Goal: Information Seeking & Learning: Check status

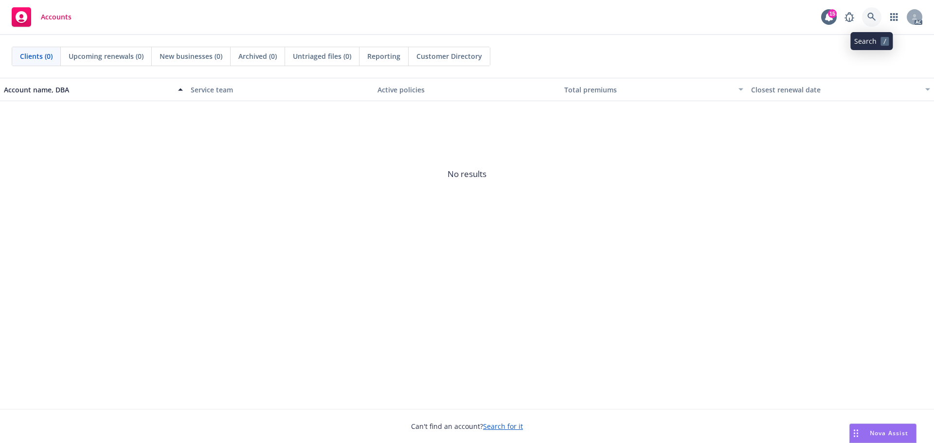
click at [864, 10] on link at bounding box center [871, 16] width 19 height 19
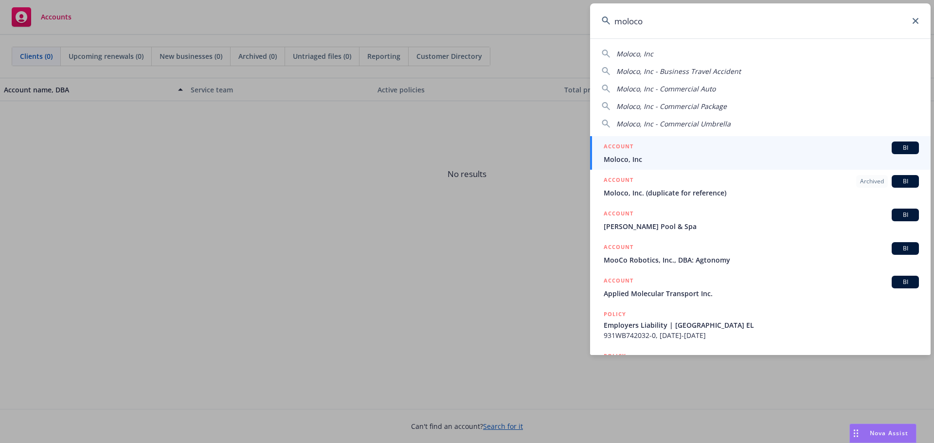
type input "moloco"
click at [676, 160] on span "Moloco, Inc" at bounding box center [761, 159] width 315 height 10
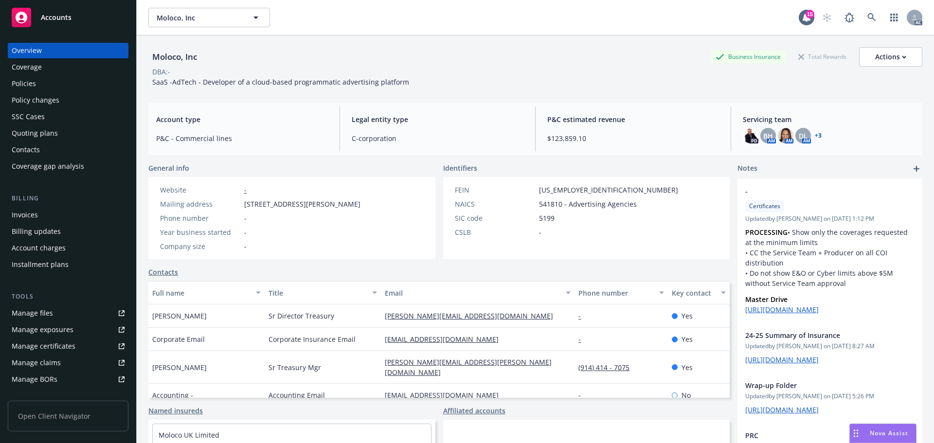
click at [42, 82] on div "Policies" at bounding box center [68, 84] width 113 height 16
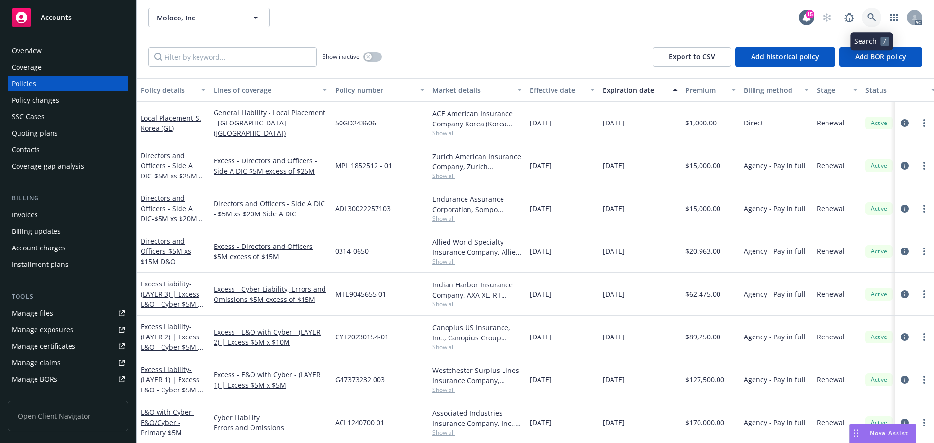
click at [869, 16] on icon at bounding box center [871, 17] width 9 height 9
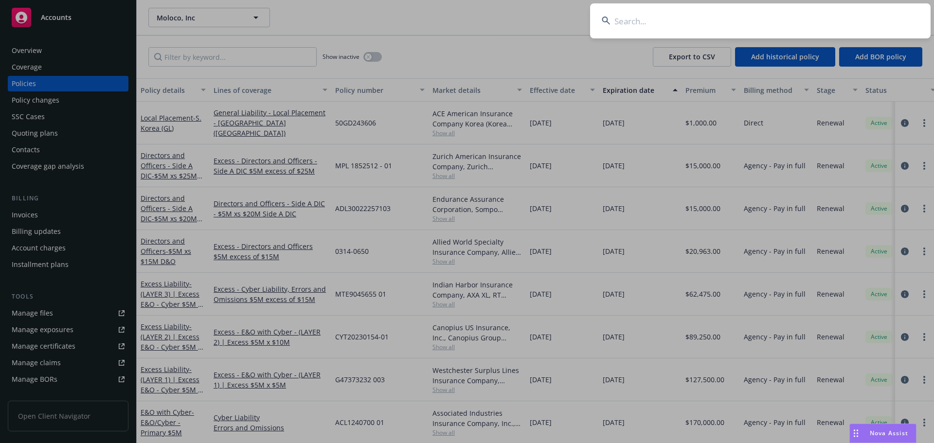
click at [687, 24] on input at bounding box center [760, 20] width 340 height 35
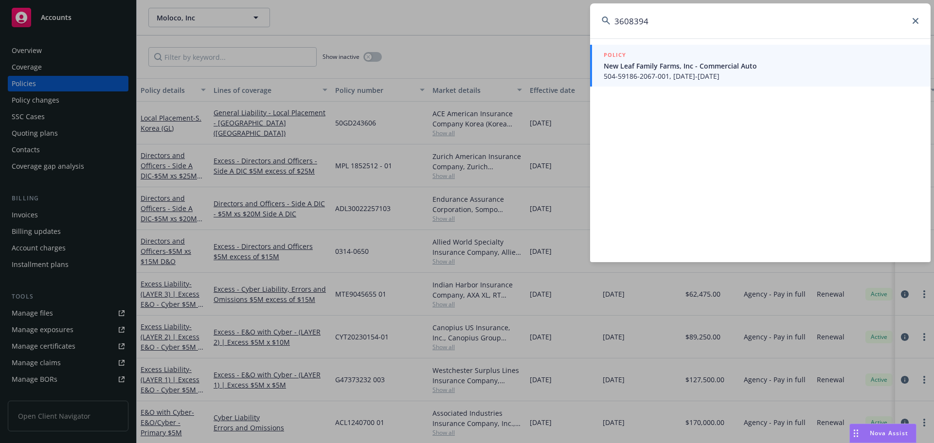
type input "36083948"
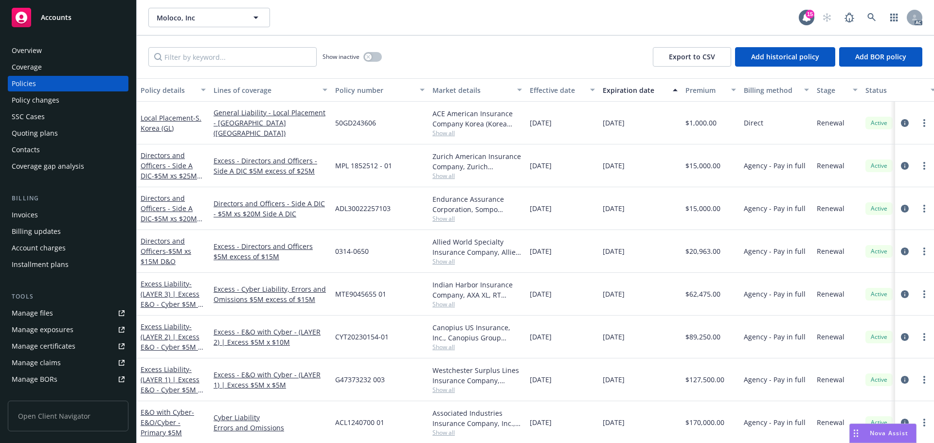
click at [42, 99] on div "Policy changes" at bounding box center [36, 100] width 48 height 16
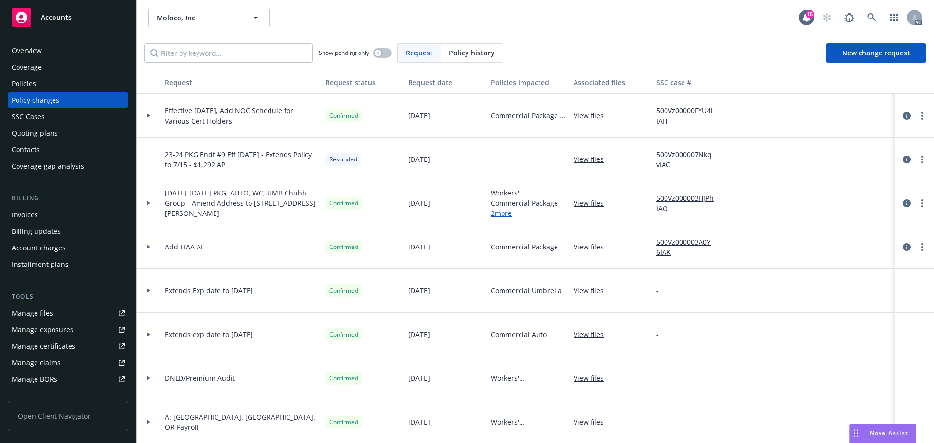
drag, startPoint x: 483, startPoint y: 49, endPoint x: 478, endPoint y: 50, distance: 5.4
click at [478, 50] on span "Policy history" at bounding box center [472, 53] width 46 height 10
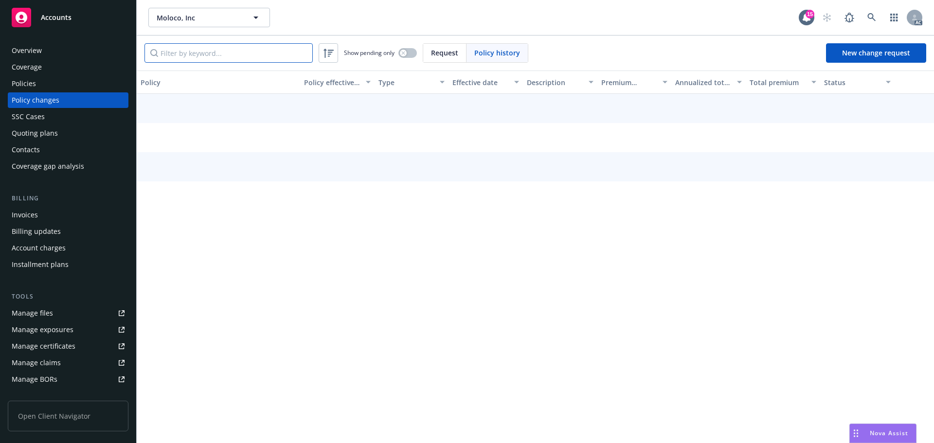
click at [255, 53] on input "Filter by keyword..." at bounding box center [228, 52] width 168 height 19
paste input "36083948"
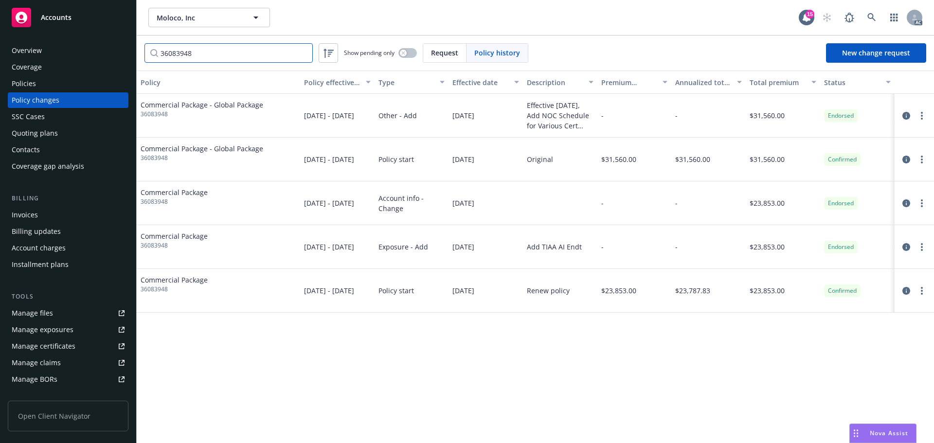
type input "36083948"
click at [873, 15] on icon at bounding box center [871, 17] width 9 height 9
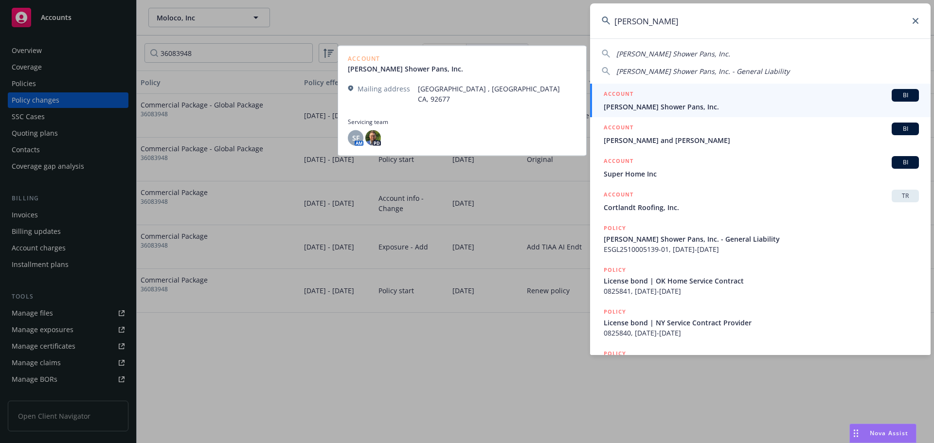
type input "[PERSON_NAME]"
click at [683, 103] on span "[PERSON_NAME] Shower Pans, Inc." at bounding box center [761, 107] width 315 height 10
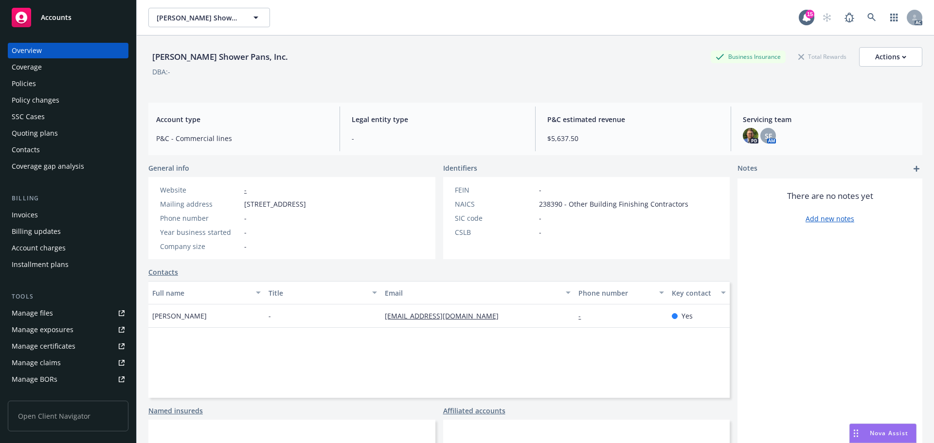
click at [39, 87] on div "Policies" at bounding box center [68, 84] width 113 height 16
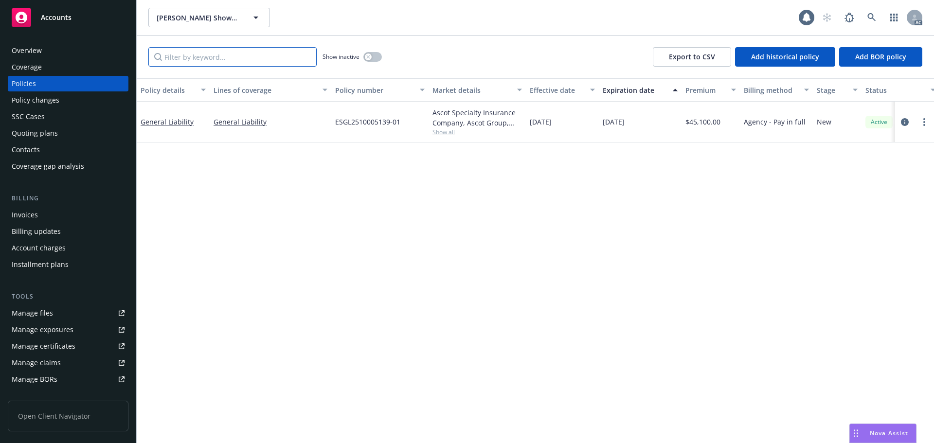
click at [220, 62] on input "Filter by keyword..." at bounding box center [232, 56] width 168 height 19
paste input "ESGL2510005139-01"
type input "ESGL2510005139-01"
click at [55, 92] on div "Overview Coverage Policies Policy changes SSC Cases Quoting plans Contacts Cove…" at bounding box center [68, 108] width 121 height 131
click at [51, 98] on div "Policy changes" at bounding box center [36, 100] width 48 height 16
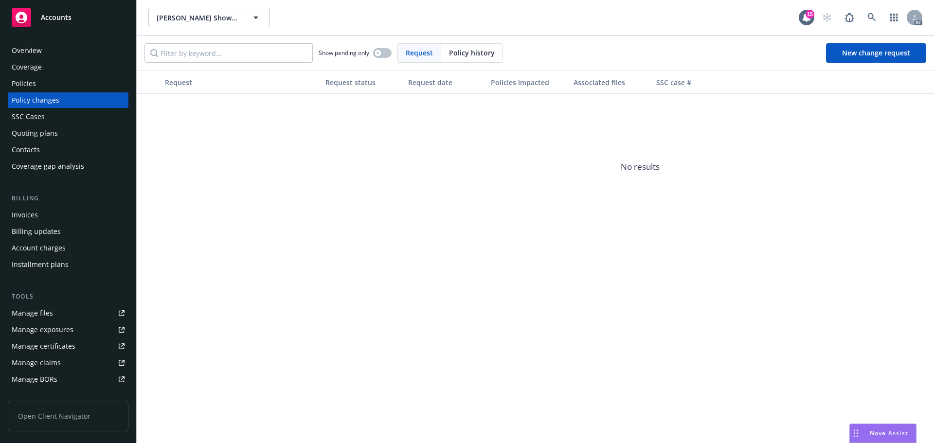
click at [456, 53] on span "Policy history" at bounding box center [472, 53] width 46 height 10
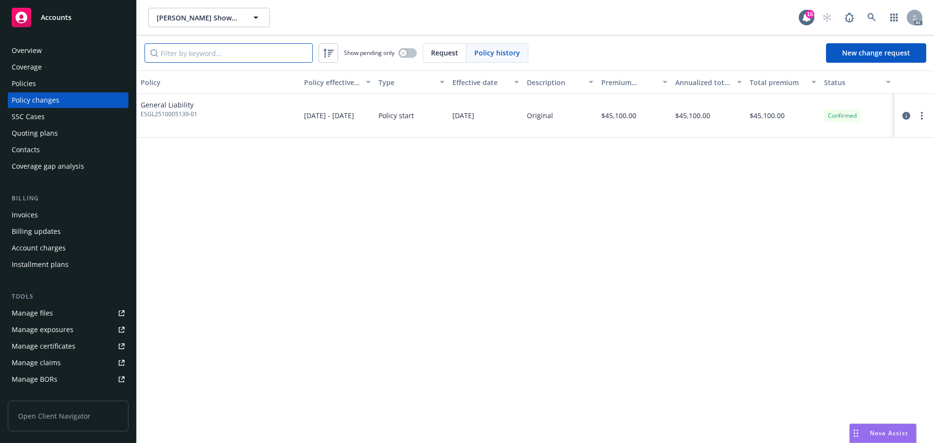
click at [268, 50] on input "Filter by keyword..." at bounding box center [228, 52] width 168 height 19
paste input "ESGL2510005139-01"
type input "ESGL2510005139-01"
click at [903, 116] on icon "circleInformation" at bounding box center [906, 116] width 8 height 8
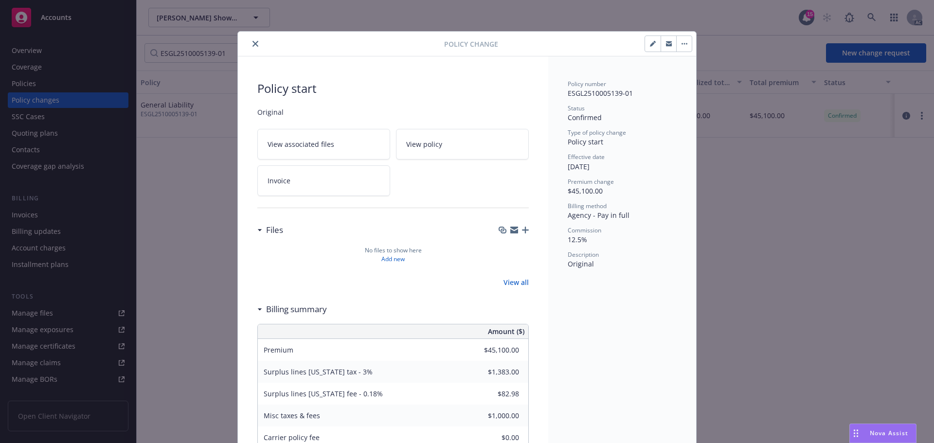
click at [255, 44] on button "close" at bounding box center [256, 44] width 12 height 12
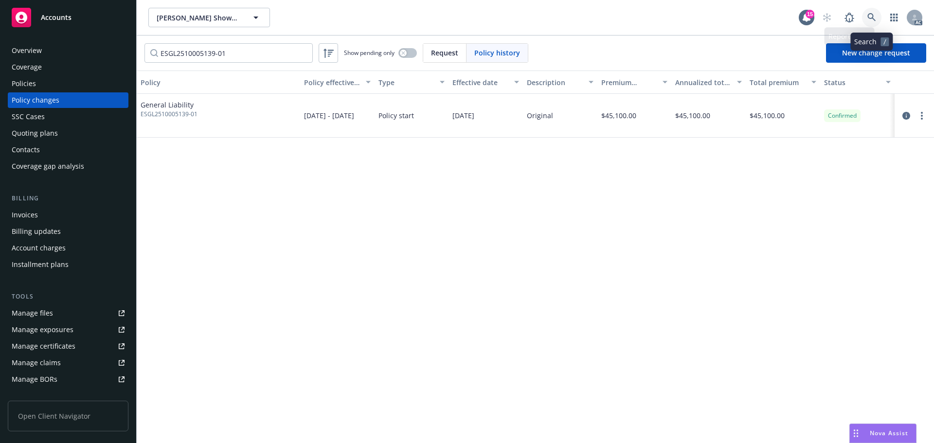
click at [875, 13] on icon at bounding box center [871, 17] width 9 height 9
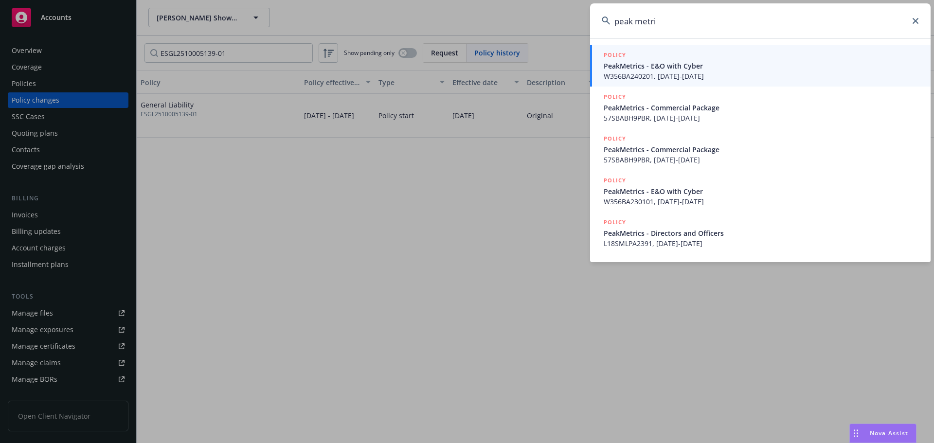
type input "peak metri"
click at [744, 68] on span "PeakMetrics - E&O with Cyber" at bounding box center [761, 66] width 315 height 10
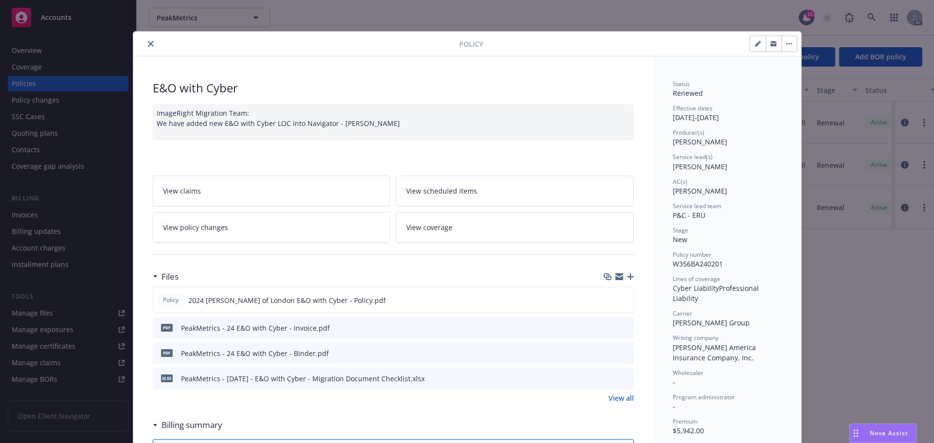
click at [145, 43] on button "close" at bounding box center [151, 44] width 12 height 12
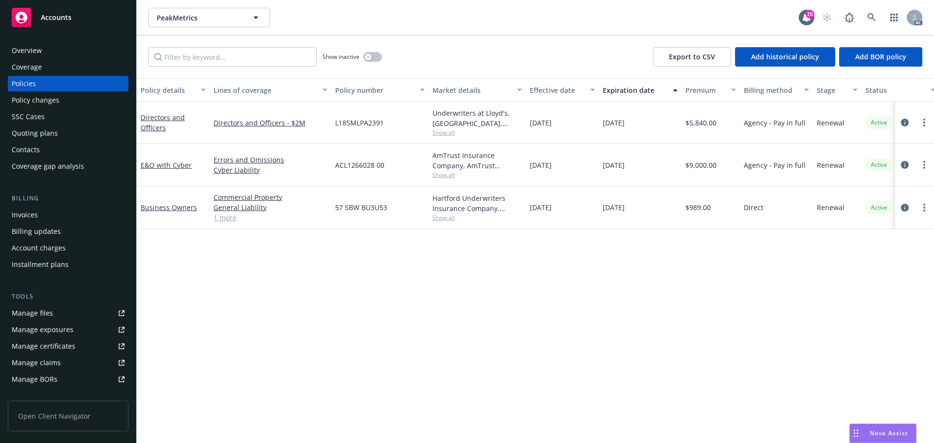
click at [26, 101] on div "Policy changes" at bounding box center [36, 100] width 48 height 16
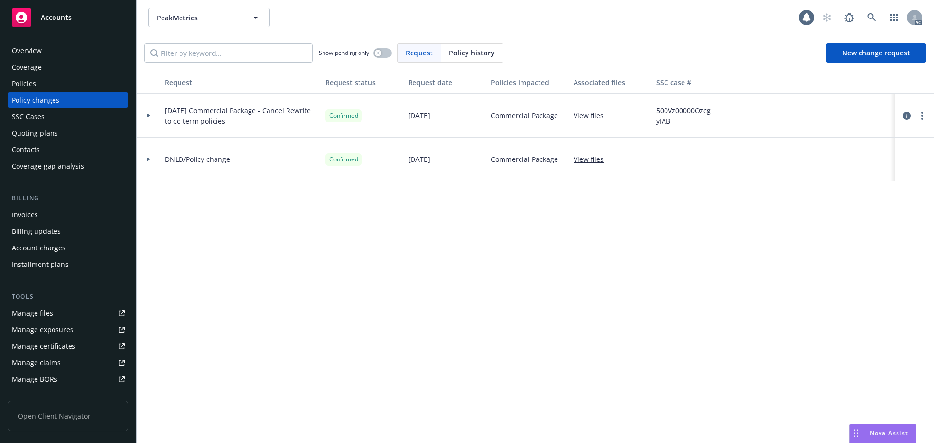
drag, startPoint x: 469, startPoint y: 51, endPoint x: 420, endPoint y: 61, distance: 50.6
click at [448, 57] on div "Policy history" at bounding box center [471, 53] width 61 height 18
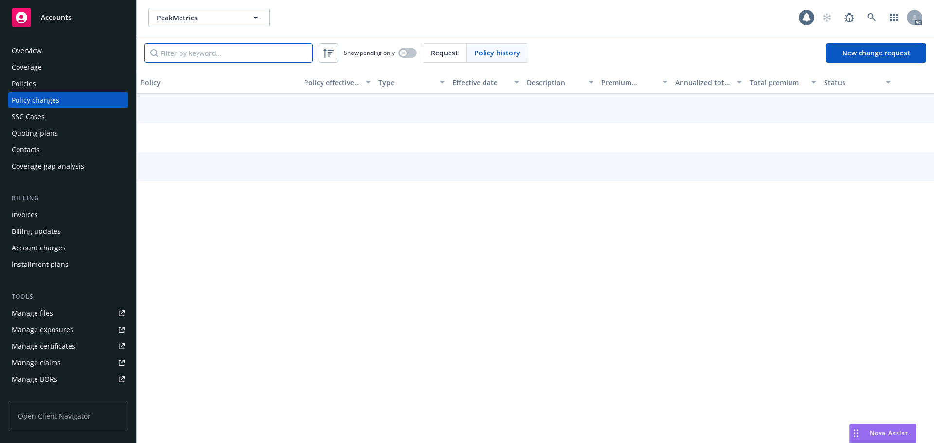
click at [208, 52] on input "Filter by keyword..." at bounding box center [228, 52] width 168 height 19
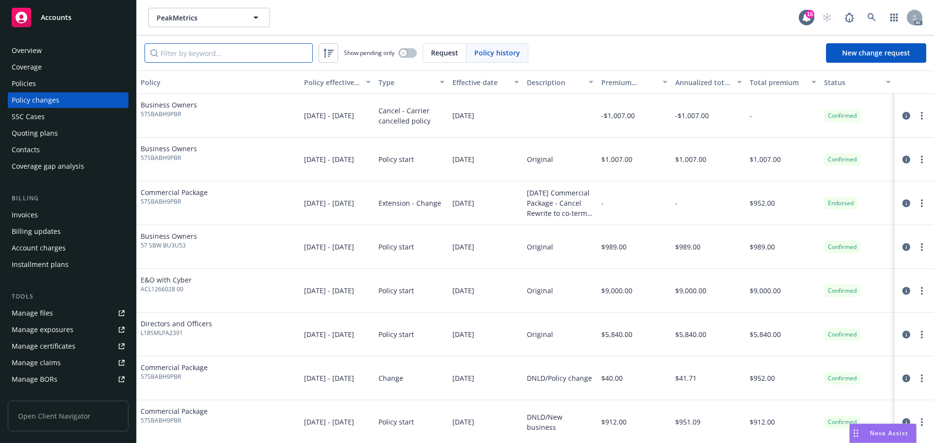
paste input "L18SMLPA2391"
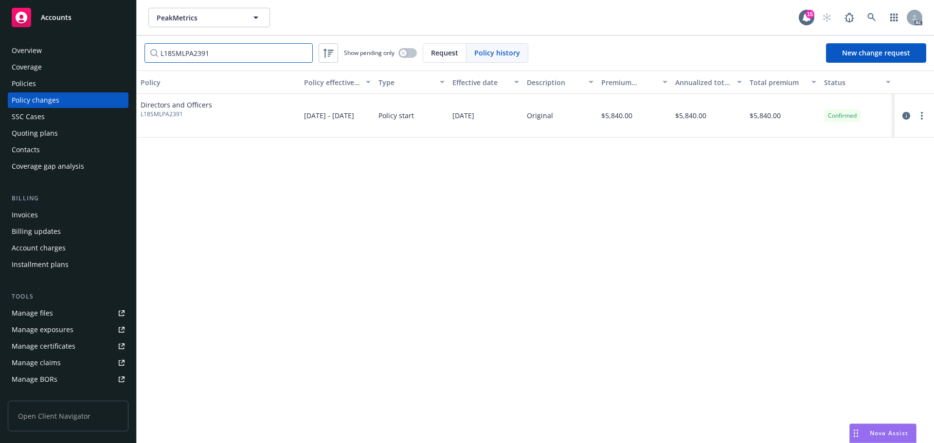
type input "L18SMLPA2391"
click at [36, 87] on div "Policies" at bounding box center [68, 84] width 113 height 16
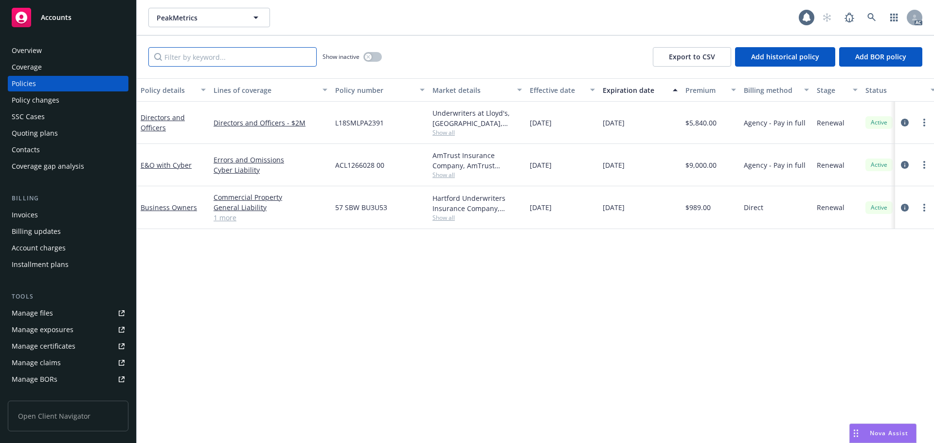
click at [220, 51] on input "Filter by keyword..." at bounding box center [232, 56] width 168 height 19
paste input "L18SMLPA2391"
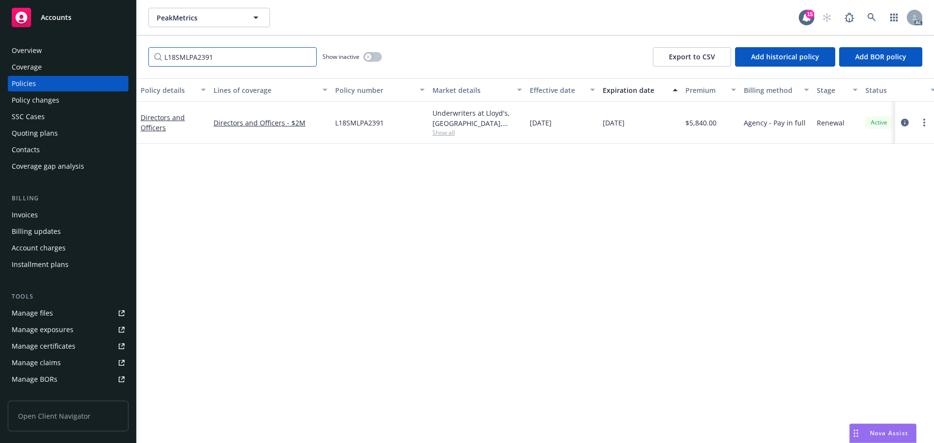
type input "L18SMLPA2391"
click at [867, 18] on icon at bounding box center [871, 17] width 9 height 9
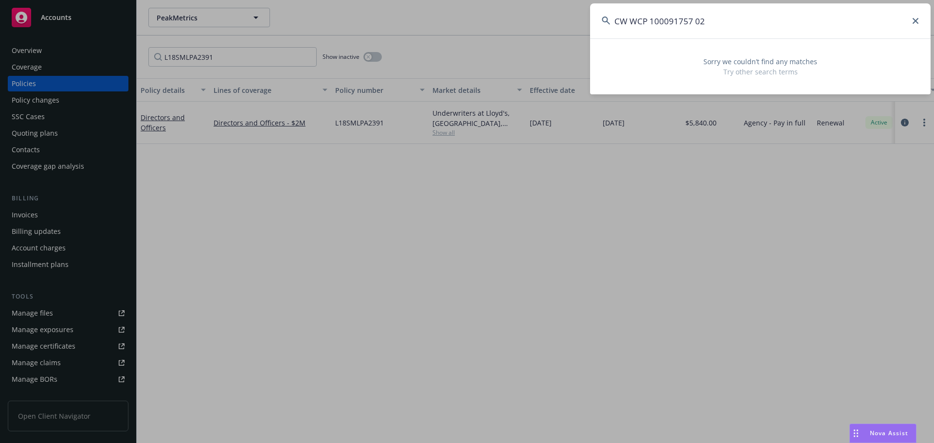
drag, startPoint x: 710, startPoint y: 23, endPoint x: 692, endPoint y: 24, distance: 18.0
click at [692, 24] on input "CW WCP 100091757 02" at bounding box center [760, 20] width 340 height 35
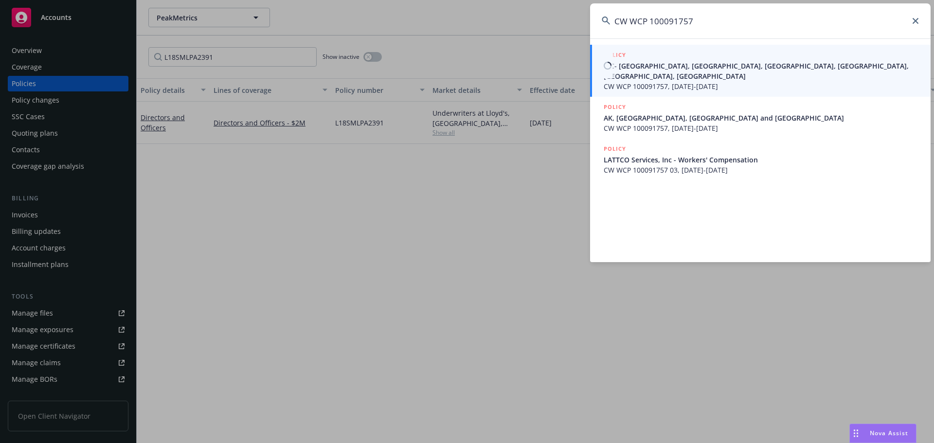
type input "CW WCP 100091757"
click at [646, 81] on span "CW WCP 100091757, [DATE]-[DATE]" at bounding box center [761, 86] width 315 height 10
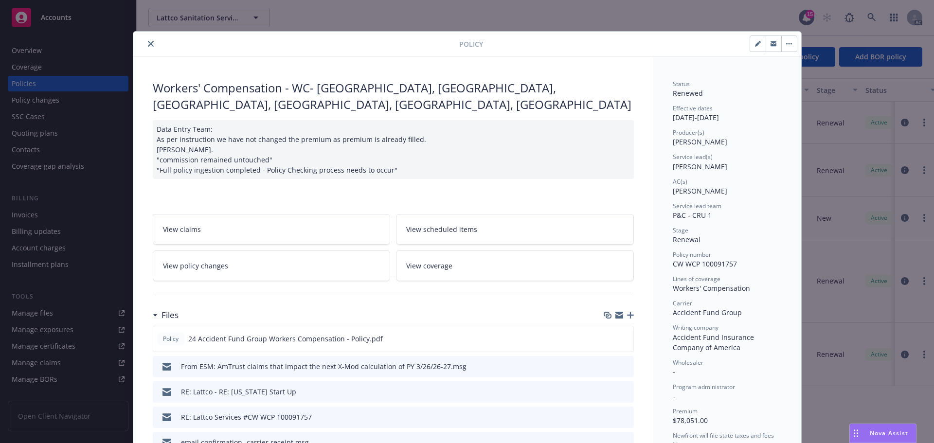
click at [148, 42] on icon "close" at bounding box center [151, 44] width 6 height 6
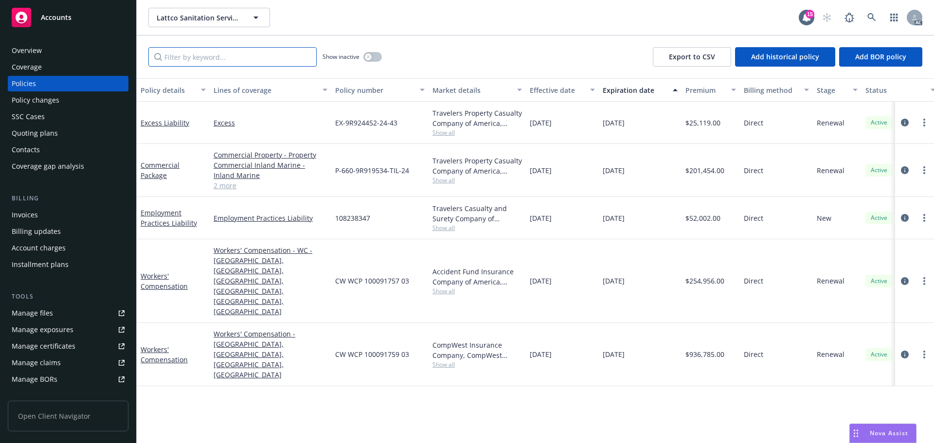
click at [209, 54] on input "Filter by keyword..." at bounding box center [232, 56] width 168 height 19
paste input "CW WCP 100091757 02"
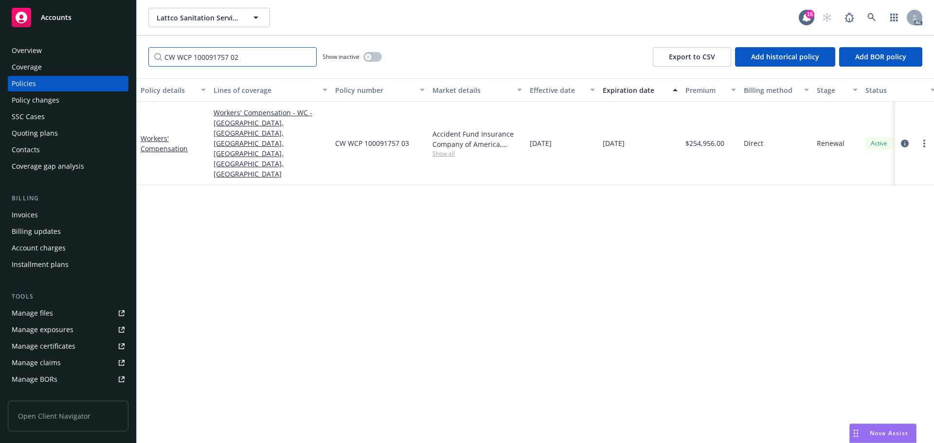
type input "CW WCP 100091757 02"
click at [51, 101] on div "Policy changes" at bounding box center [36, 100] width 48 height 16
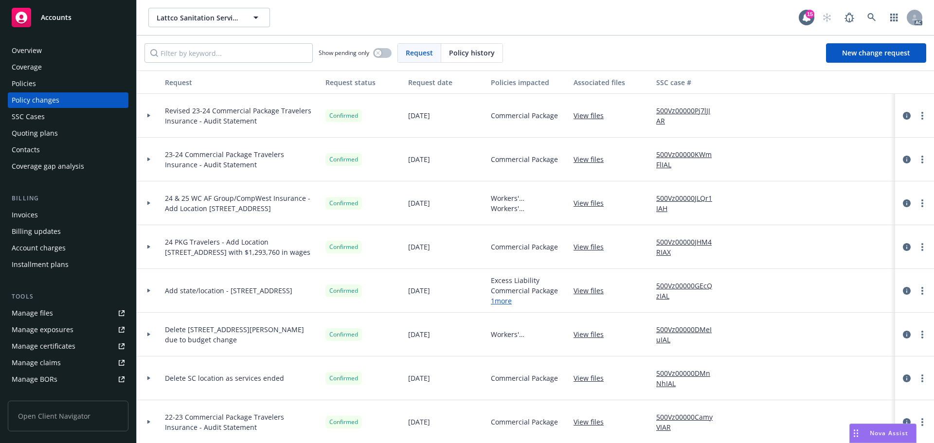
drag, startPoint x: 463, startPoint y: 48, endPoint x: 457, endPoint y: 49, distance: 5.5
click at [457, 49] on span "Policy history" at bounding box center [472, 53] width 46 height 10
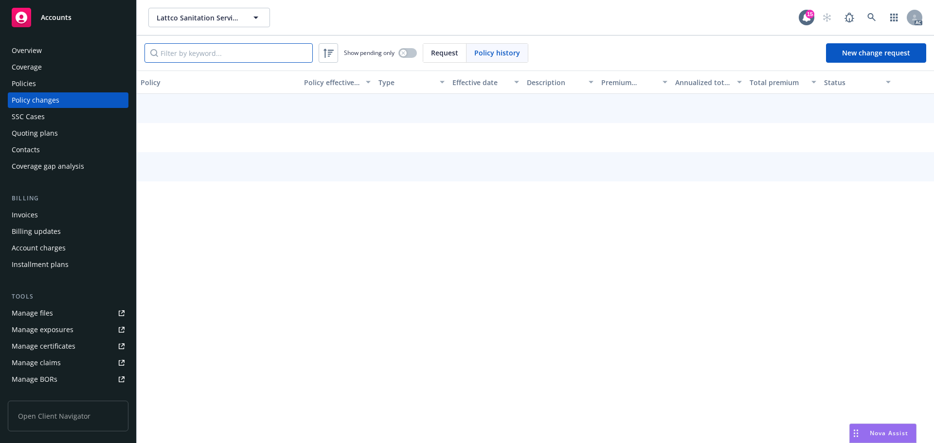
click at [243, 51] on input "Filter by keyword..." at bounding box center [228, 52] width 168 height 19
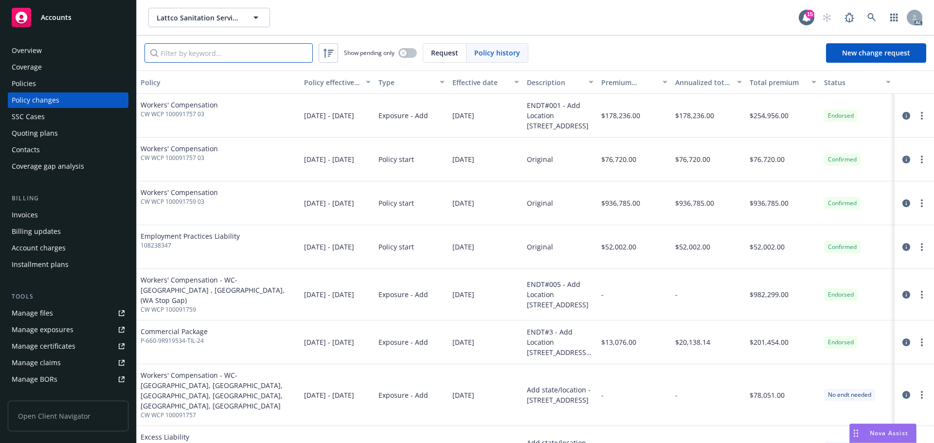
paste input "CW WCP 100091757 02"
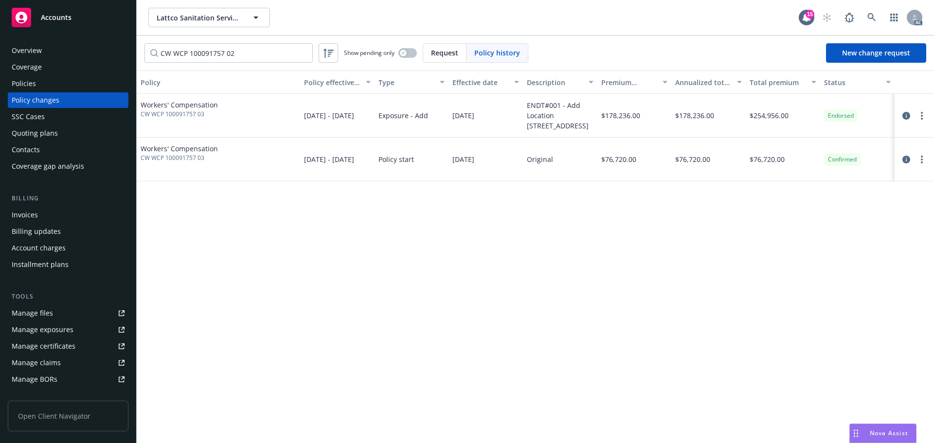
click at [914, 116] on div at bounding box center [914, 116] width 32 height 12
click at [906, 117] on icon "circleInformation" at bounding box center [906, 116] width 8 height 8
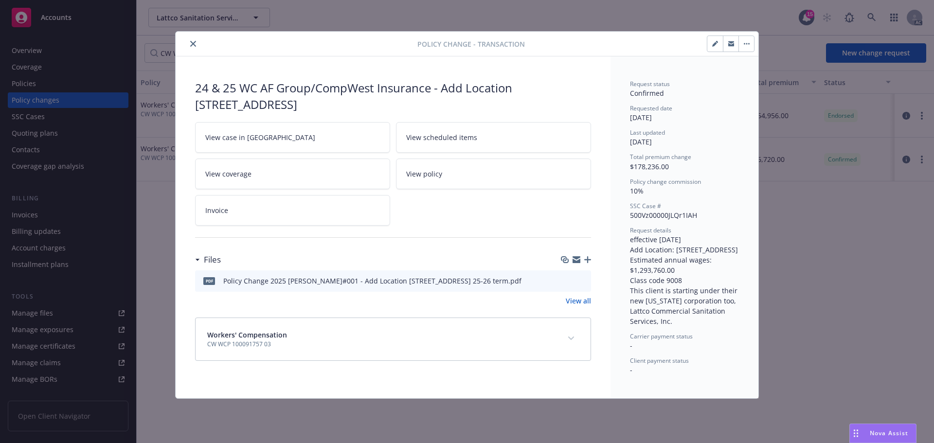
drag, startPoint x: 572, startPoint y: 339, endPoint x: 537, endPoint y: 337, distance: 35.1
click at [571, 339] on icon "expand content" at bounding box center [571, 338] width 6 height 3
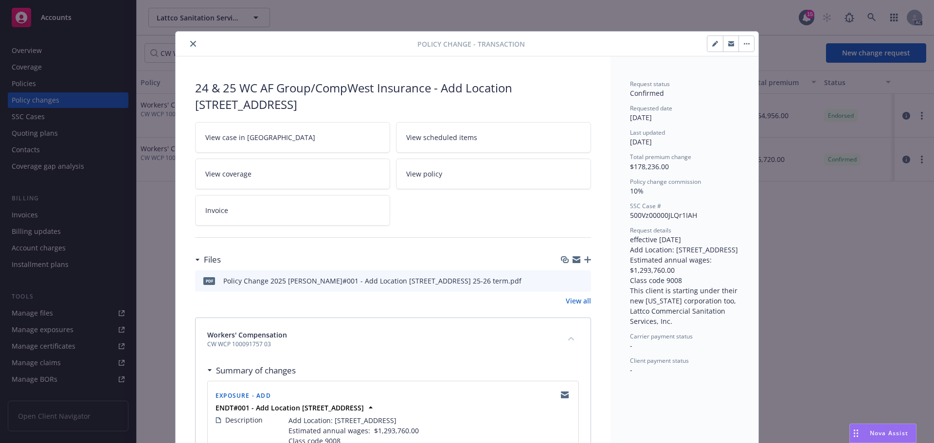
click at [190, 43] on icon "close" at bounding box center [193, 44] width 6 height 6
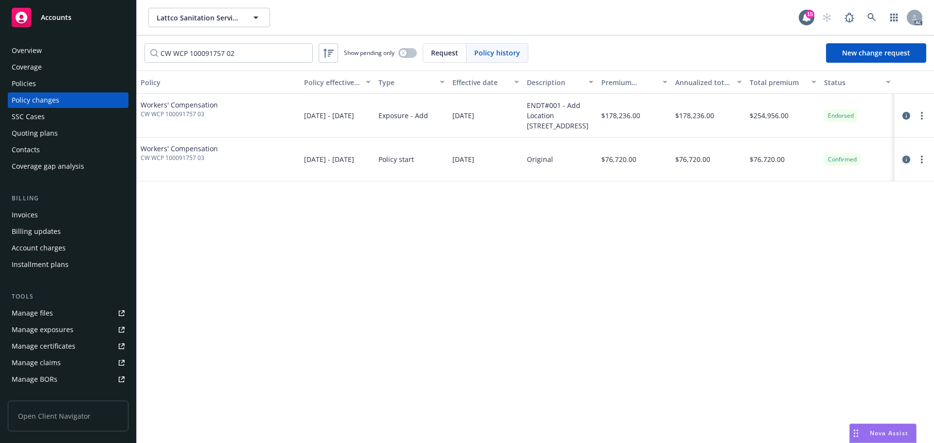
click at [905, 161] on icon "circleInformation" at bounding box center [906, 160] width 8 height 8
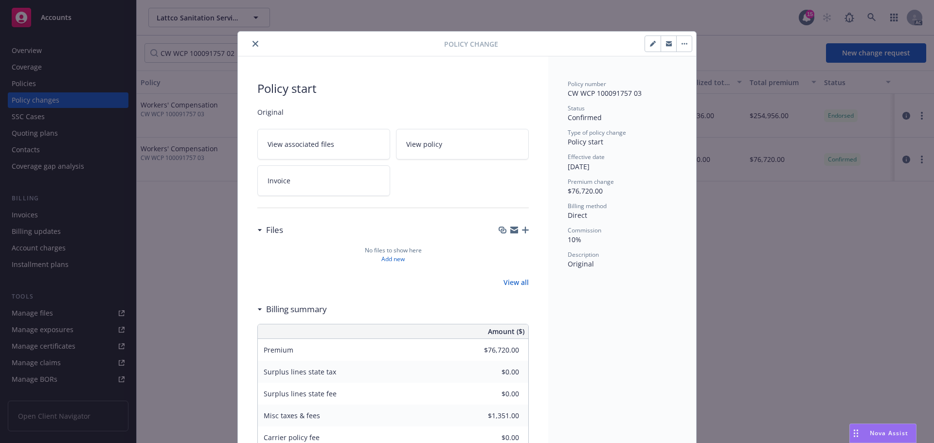
click at [252, 45] on icon "close" at bounding box center [255, 44] width 6 height 6
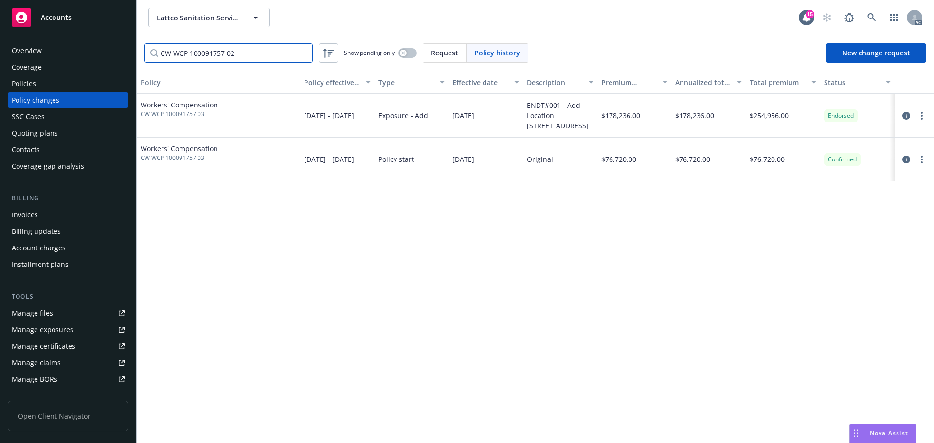
click at [248, 53] on input "CW WCP 100091757 02" at bounding box center [228, 52] width 168 height 19
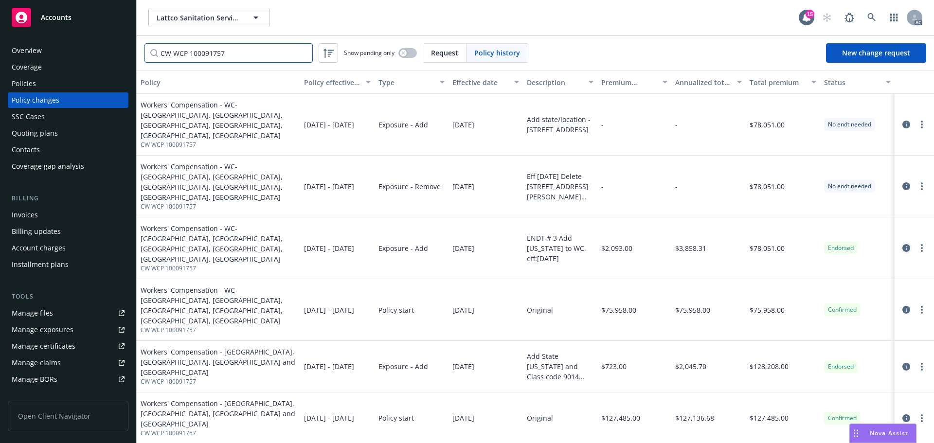
type input "CW WCP 100091757"
click at [902, 244] on icon "circleInformation" at bounding box center [906, 248] width 8 height 8
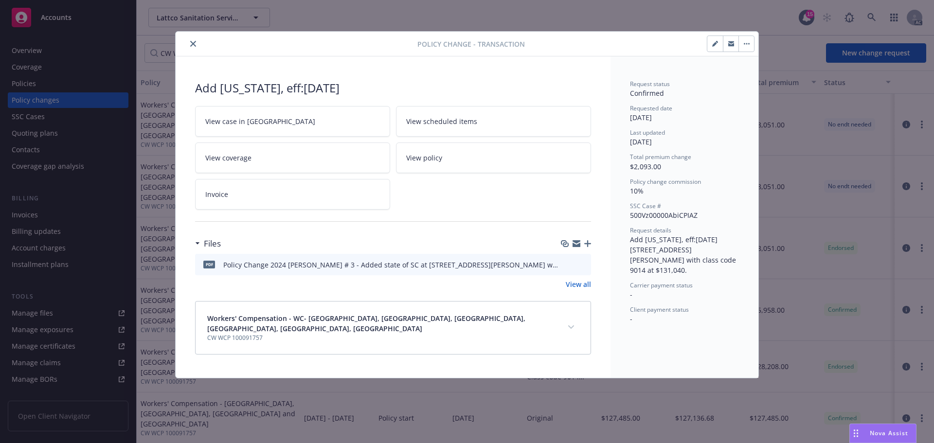
click at [193, 42] on icon "close" at bounding box center [193, 44] width 6 height 6
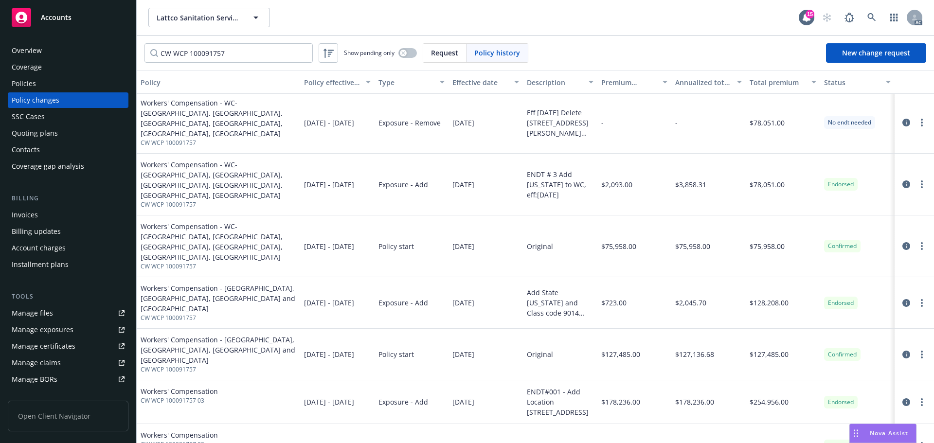
scroll to position [97, 0]
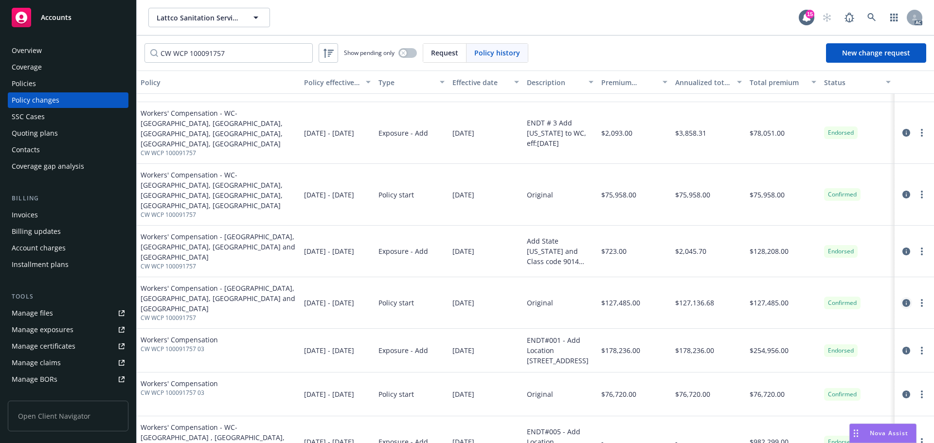
click at [902, 299] on icon "circleInformation" at bounding box center [906, 303] width 8 height 8
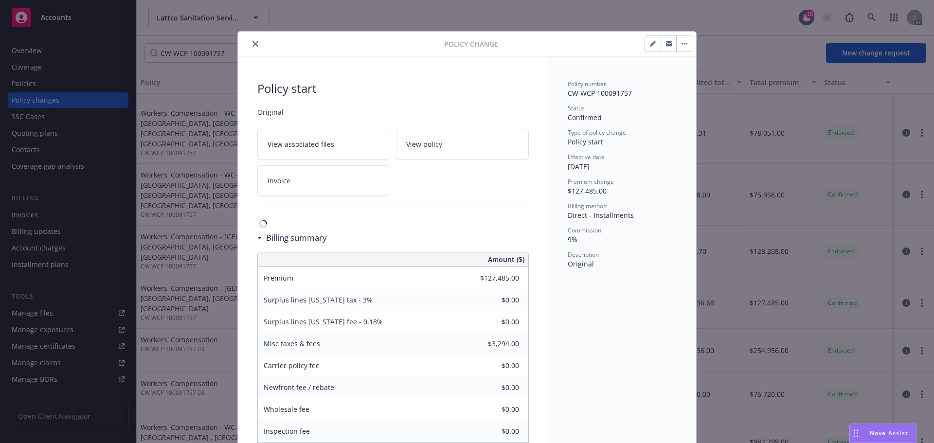
scroll to position [29, 0]
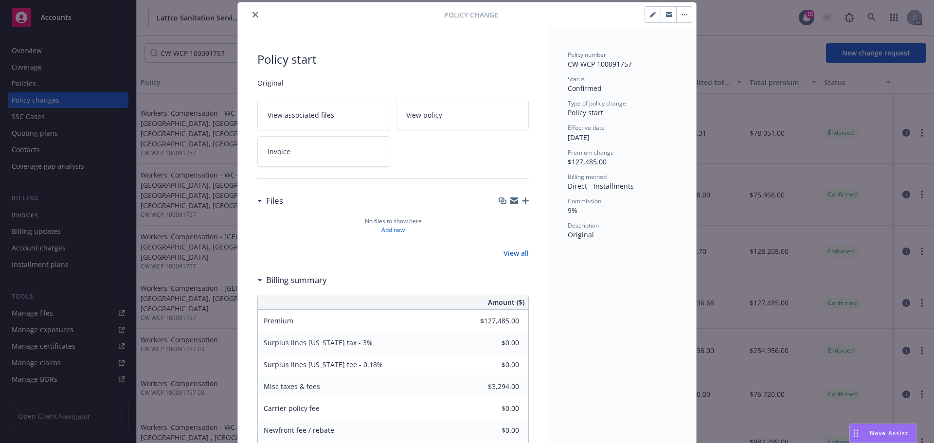
click at [252, 13] on icon "close" at bounding box center [255, 15] width 6 height 6
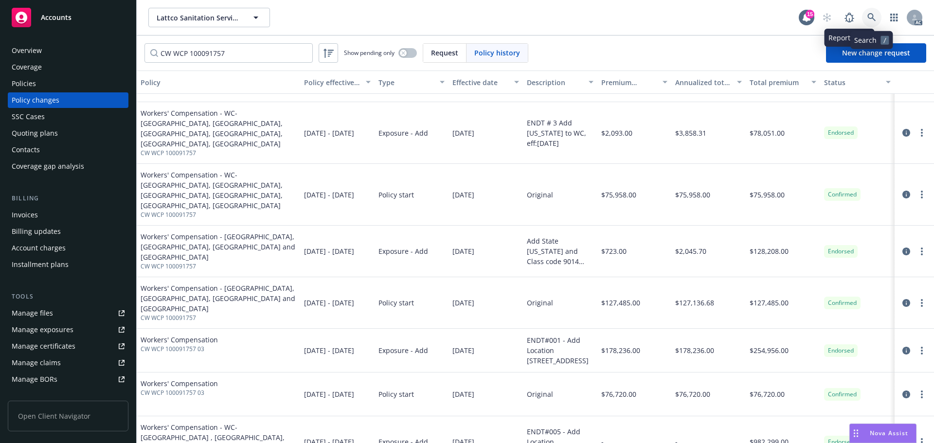
click at [875, 11] on link at bounding box center [871, 17] width 19 height 19
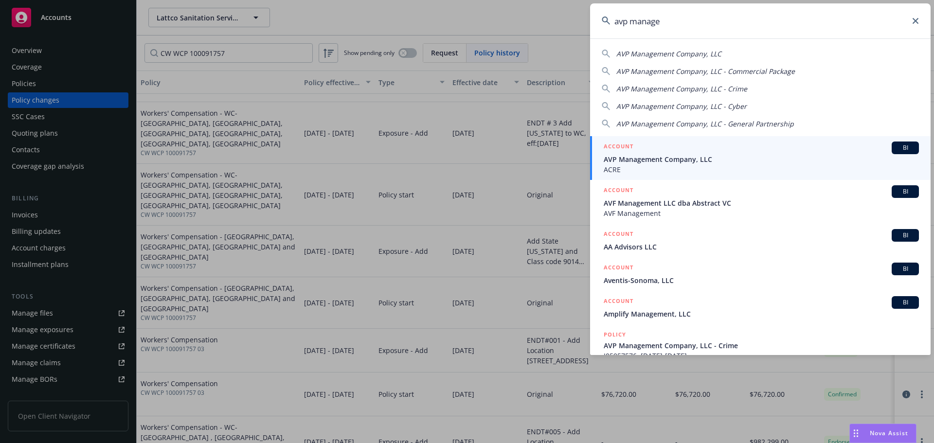
type input "avp manage"
click at [798, 152] on div "ACCOUNT BI" at bounding box center [761, 148] width 315 height 13
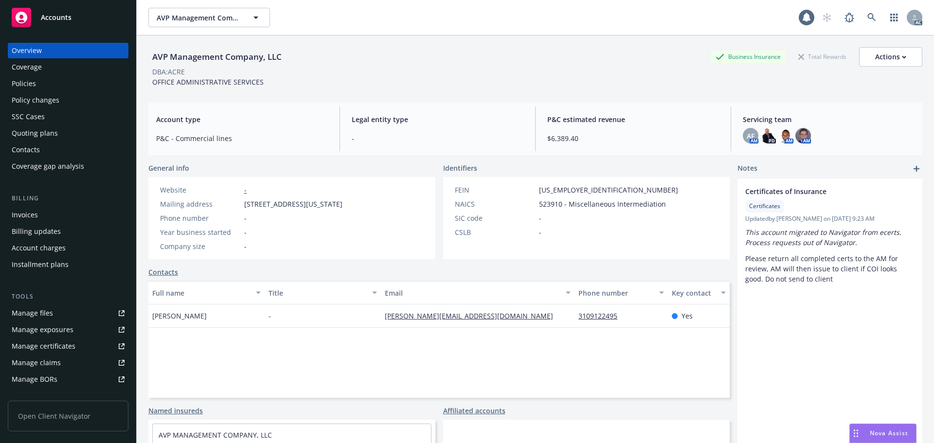
click at [76, 83] on div "Policies" at bounding box center [68, 84] width 113 height 16
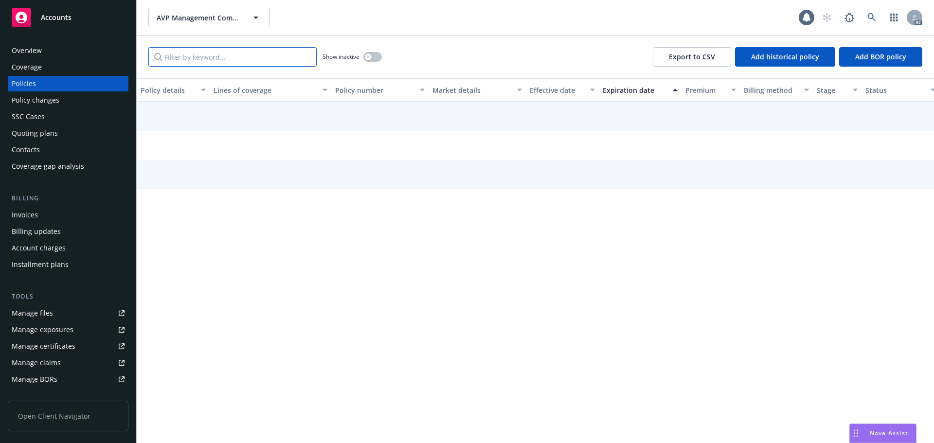
click at [231, 62] on input "Filter by keyword..." at bounding box center [232, 56] width 168 height 19
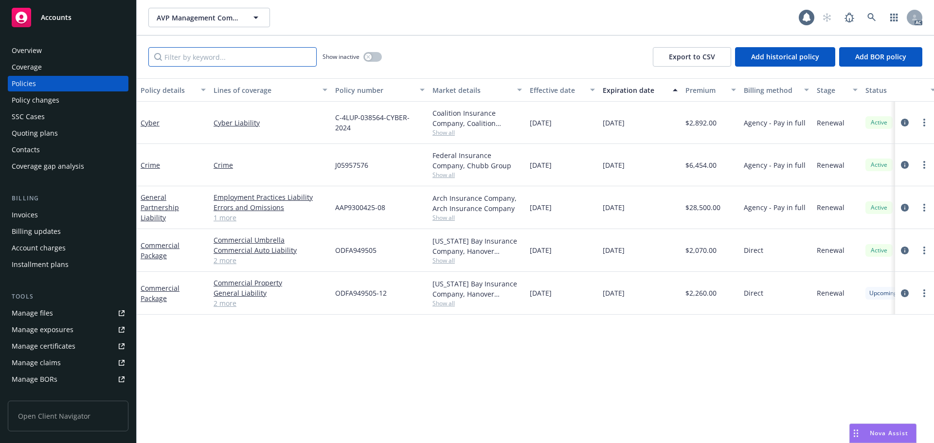
paste input "AAP930042509"
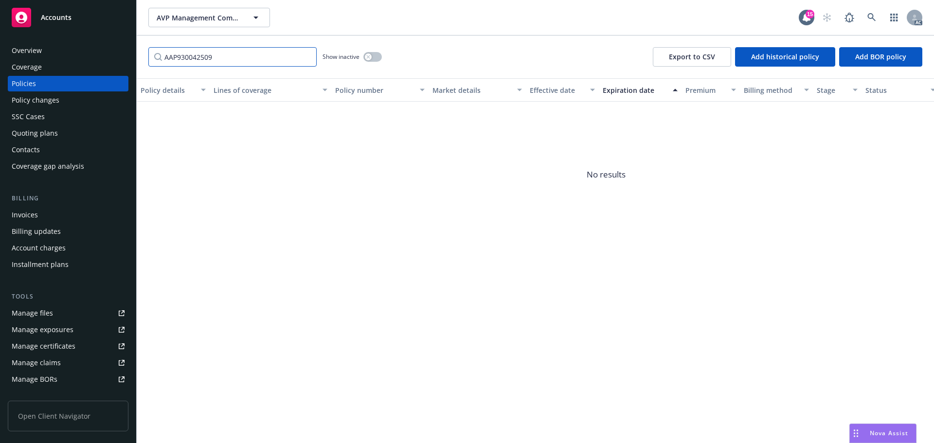
type input "AAP930042509"
drag, startPoint x: 370, startPoint y: 54, endPoint x: 326, endPoint y: 71, distance: 46.8
click at [371, 54] on button "button" at bounding box center [372, 57] width 18 height 10
click at [308, 57] on input "AAP930042509" at bounding box center [232, 56] width 168 height 19
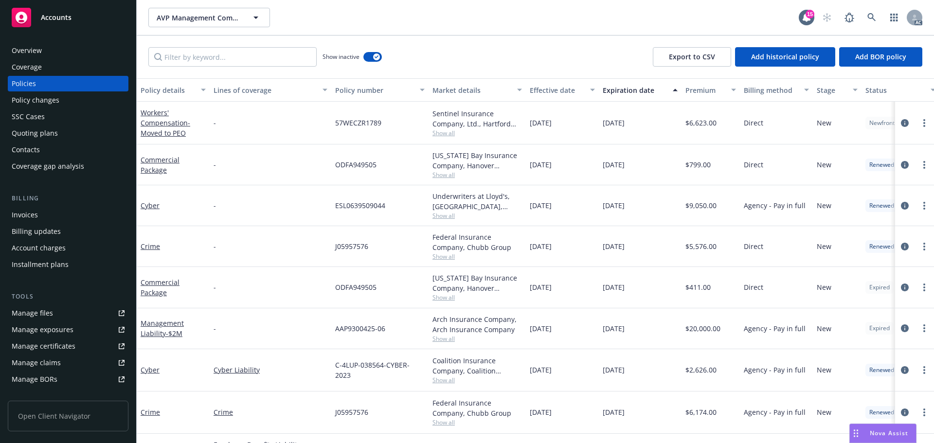
click at [56, 98] on div "Policy changes" at bounding box center [36, 100] width 48 height 16
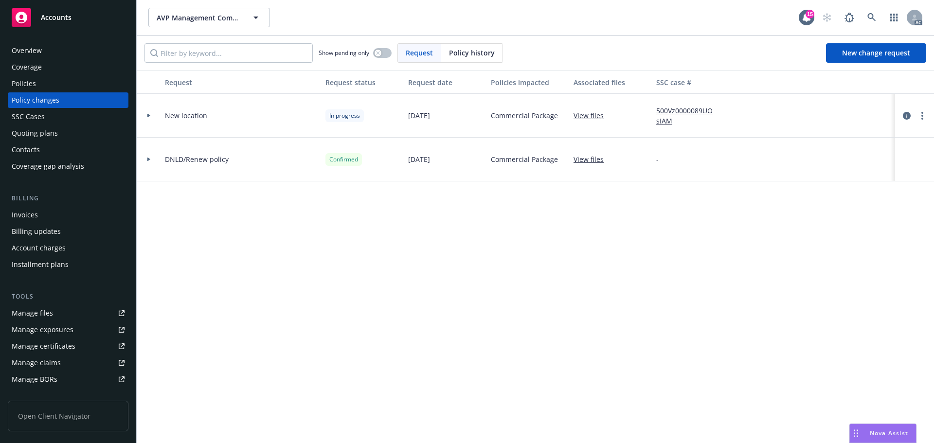
drag, startPoint x: 463, startPoint y: 56, endPoint x: 455, endPoint y: 59, distance: 7.9
click at [455, 59] on div "Policy history" at bounding box center [471, 53] width 61 height 18
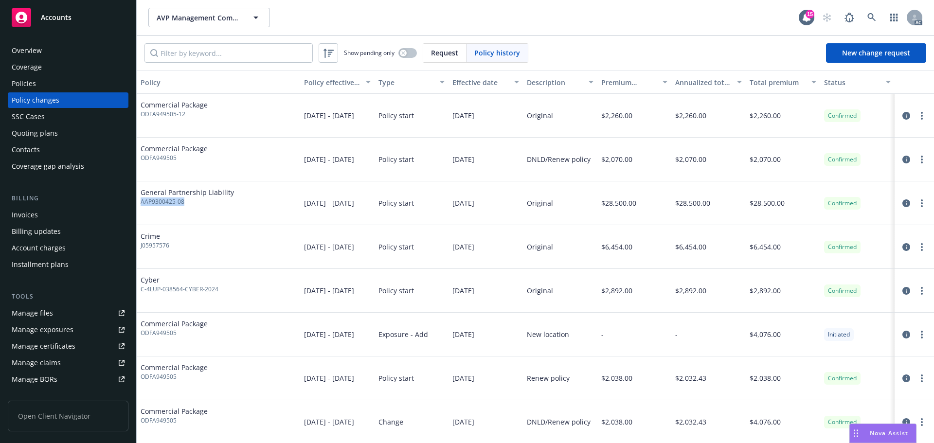
drag, startPoint x: 184, startPoint y: 203, endPoint x: 141, endPoint y: 208, distance: 43.5
click at [141, 208] on div "General Partnership Liability AAP9300425-08" at bounding box center [218, 203] width 163 height 44
copy span "AAP9300425-08"
click at [248, 56] on input "Filter by keyword..." at bounding box center [228, 52] width 168 height 19
paste input "AAP9300425-08"
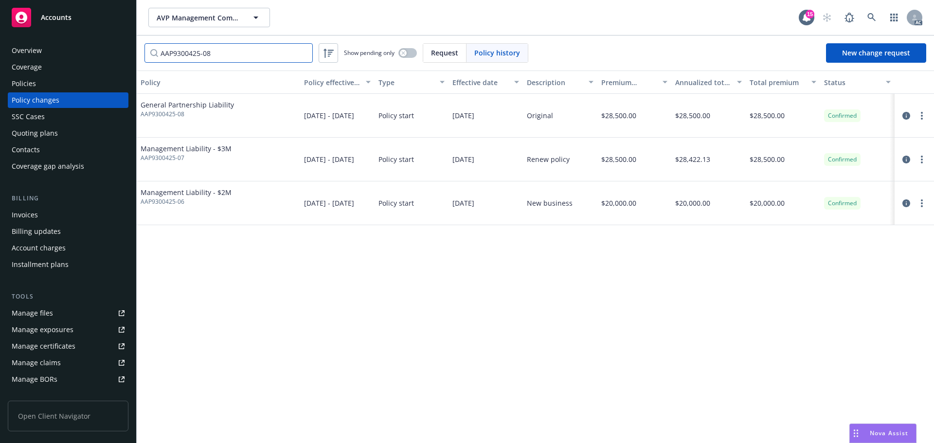
type input "AAP9300425-08"
click at [91, 87] on div "Policies" at bounding box center [68, 84] width 113 height 16
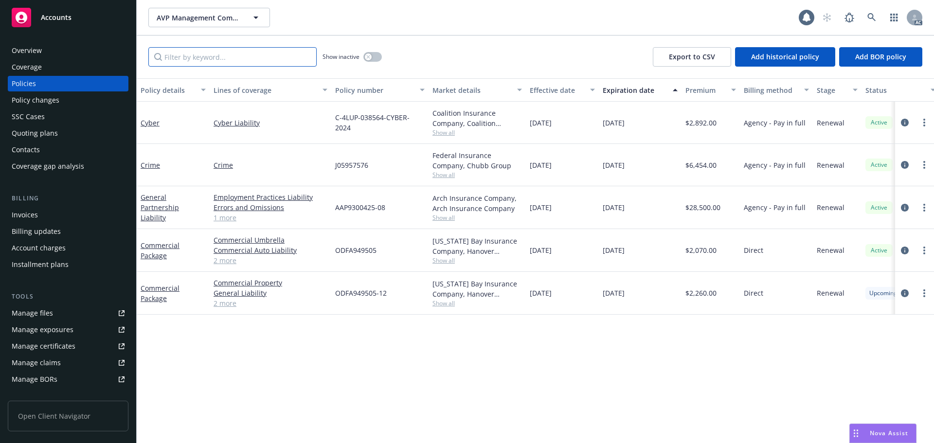
click at [225, 54] on input "Filter by keyword..." at bounding box center [232, 56] width 168 height 19
paste input "AAP9300425-08"
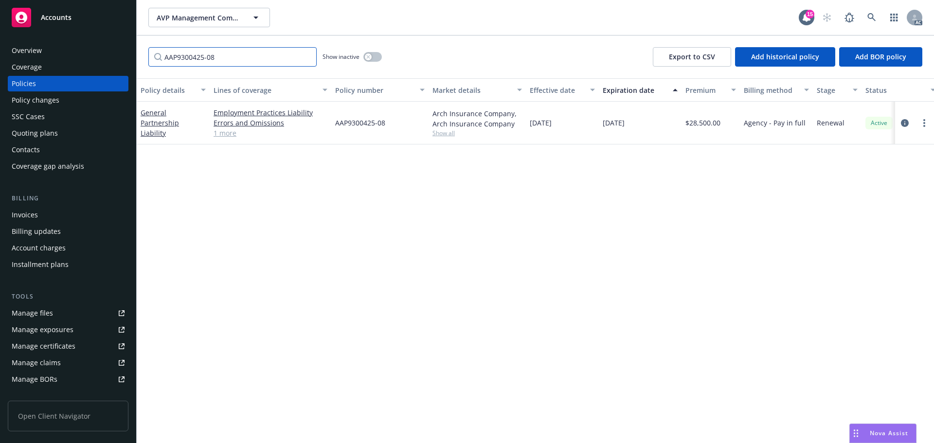
type input "AAP9300425-08"
